Goal: Task Accomplishment & Management: Manage account settings

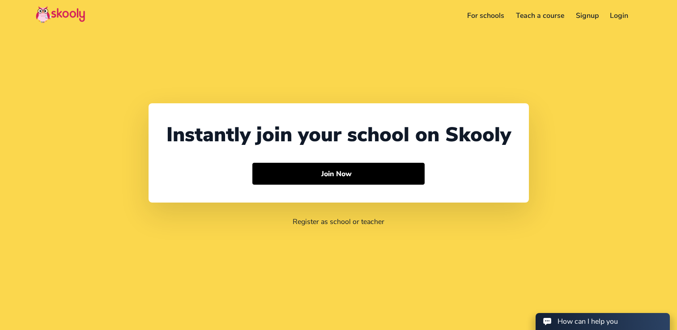
select select "64"
select select "[GEOGRAPHIC_DATA]"
select select "Pacific/[GEOGRAPHIC_DATA]"
click at [607, 18] on link "Login" at bounding box center [607, 16] width 30 height 14
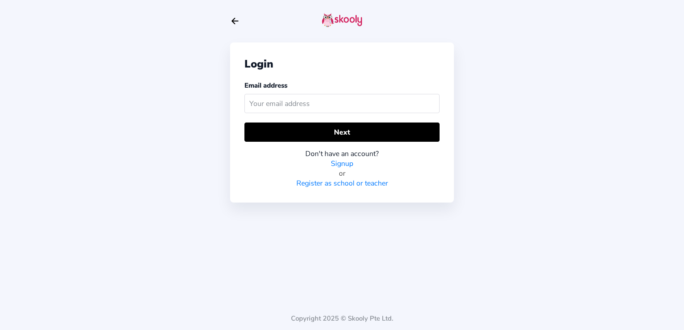
click at [387, 99] on input "text" at bounding box center [341, 103] width 195 height 19
type input "[PERSON_NAME][EMAIL_ADDRESS][PERSON_NAME][DOMAIN_NAME]"
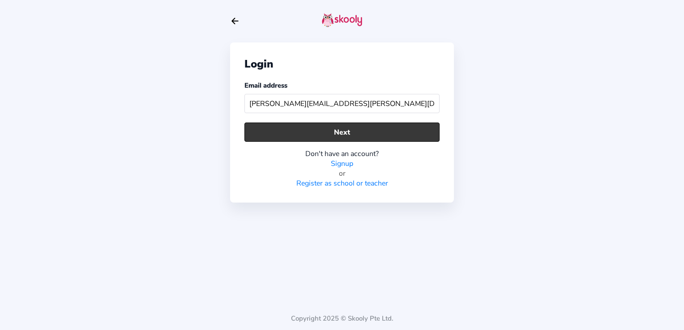
click at [363, 135] on button "Next" at bounding box center [341, 132] width 195 height 19
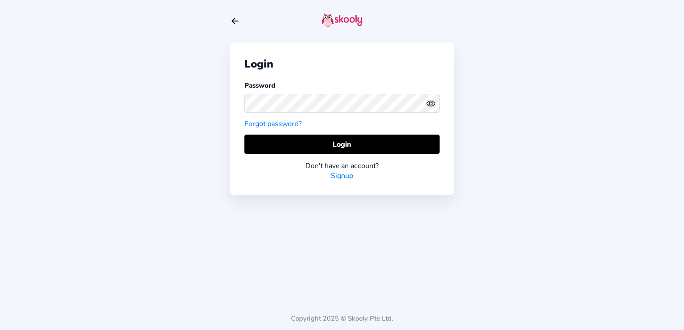
click at [433, 107] on icon "Eye" at bounding box center [430, 103] width 9 height 9
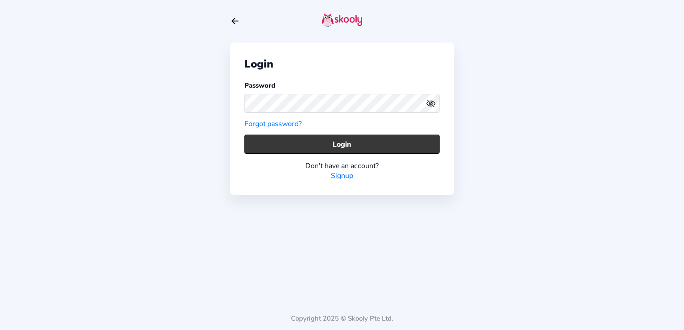
click at [332, 143] on button "Login" at bounding box center [341, 144] width 195 height 19
